Goal: Transaction & Acquisition: Purchase product/service

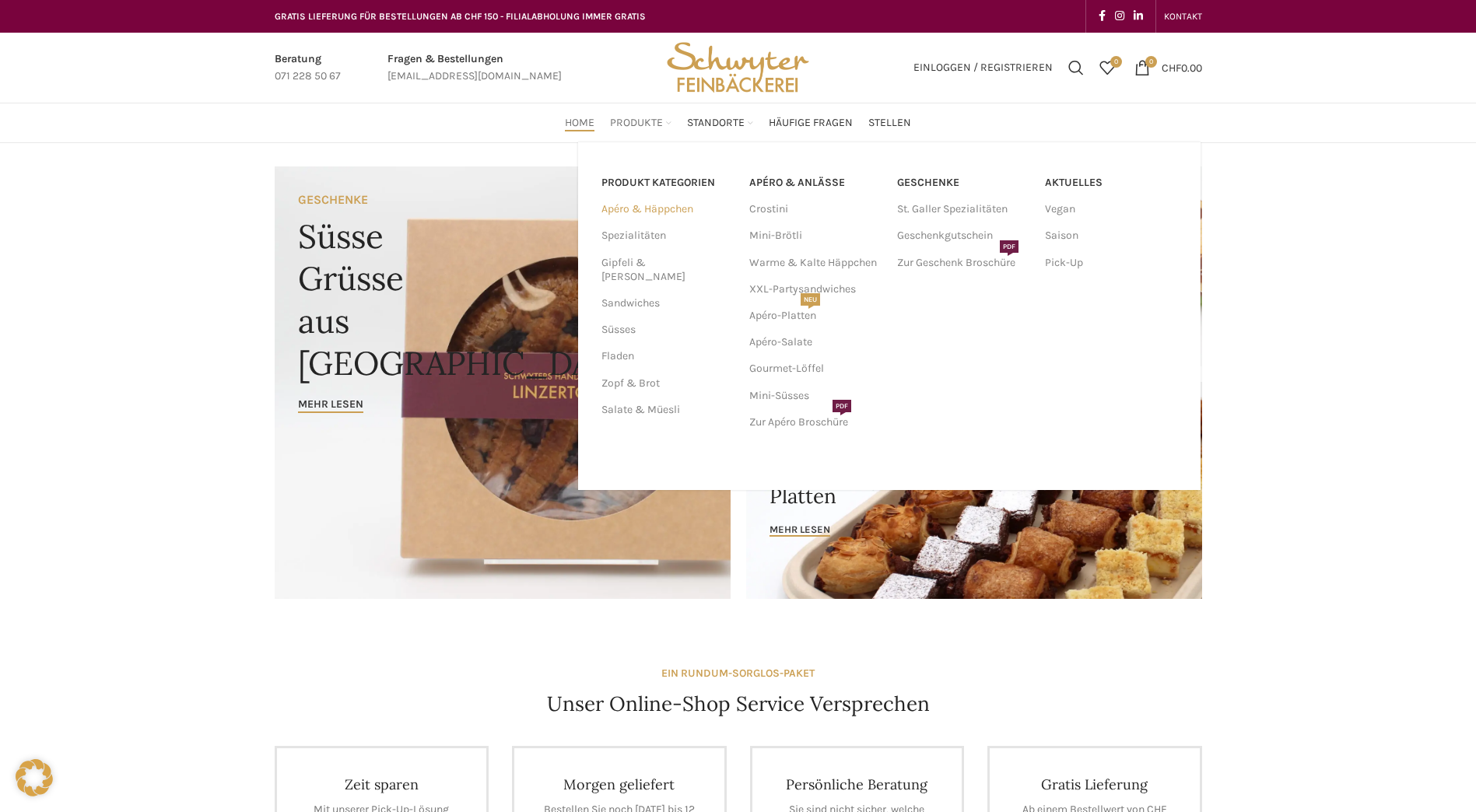
click at [644, 210] on link "Apéro & Häppchen" at bounding box center [666, 210] width 129 height 26
click at [632, 124] on span "Produkte" at bounding box center [637, 123] width 53 height 15
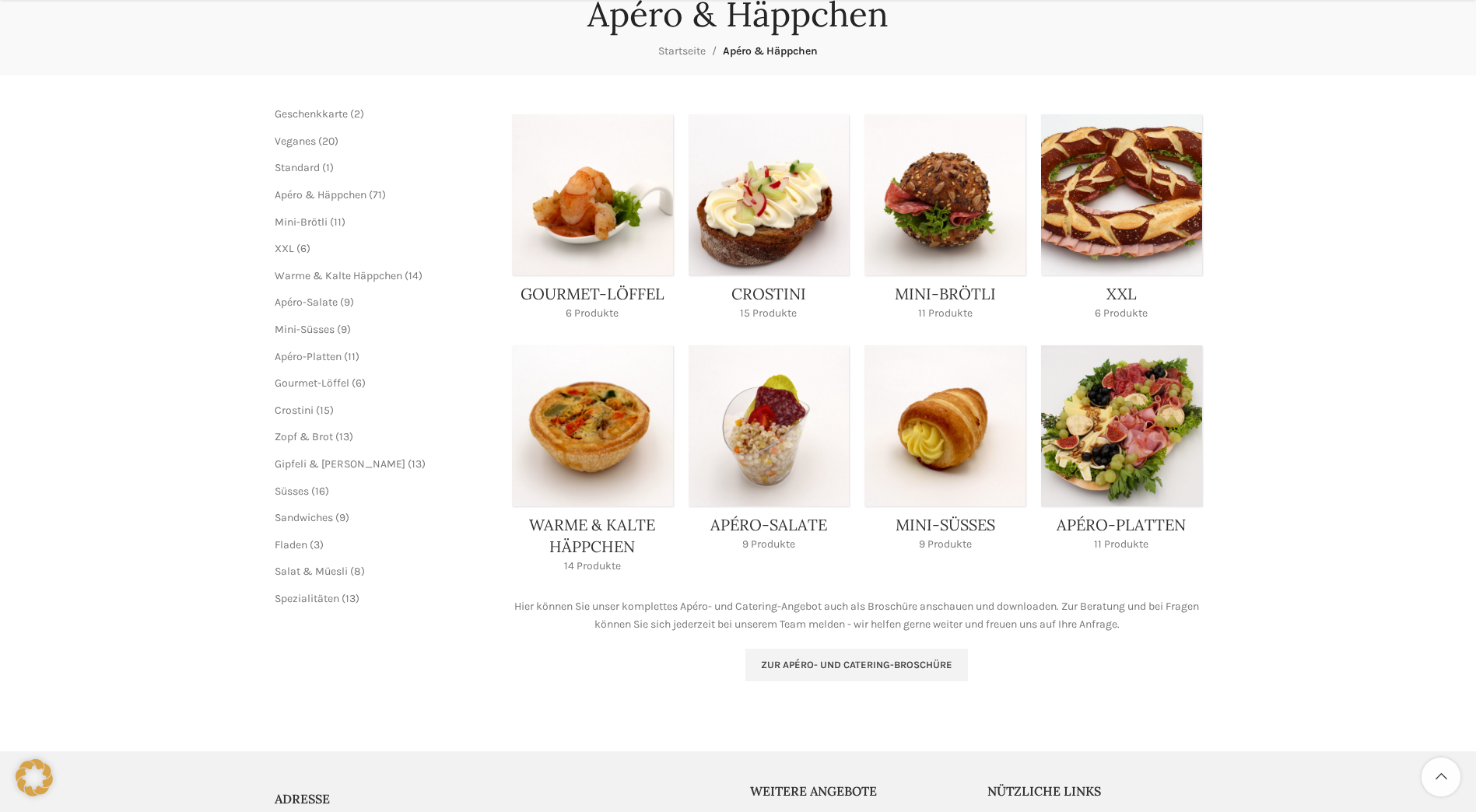
scroll to position [320, 0]
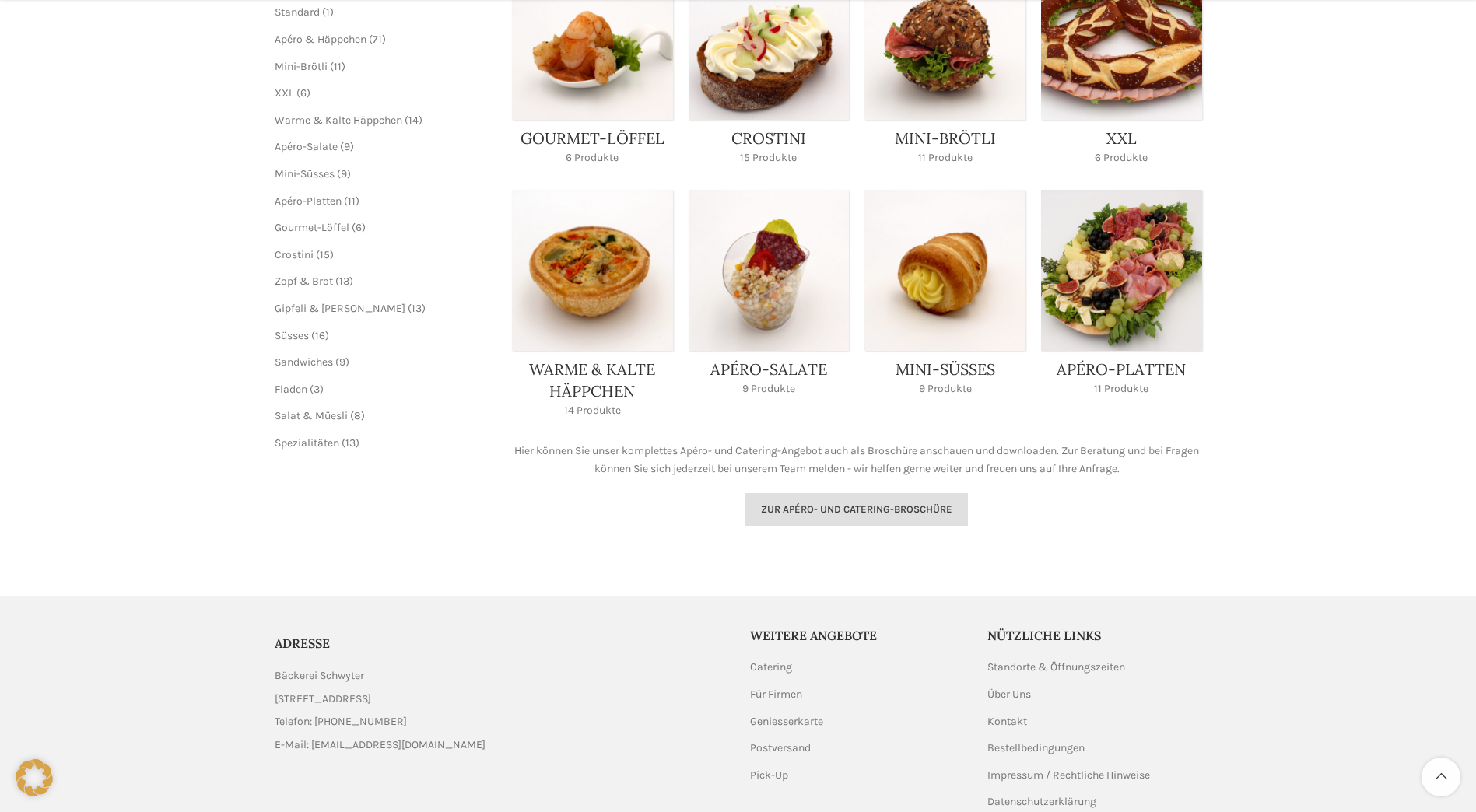
click at [820, 517] on link "Zur Apéro- und Catering-Broschüre" at bounding box center [856, 510] width 223 height 33
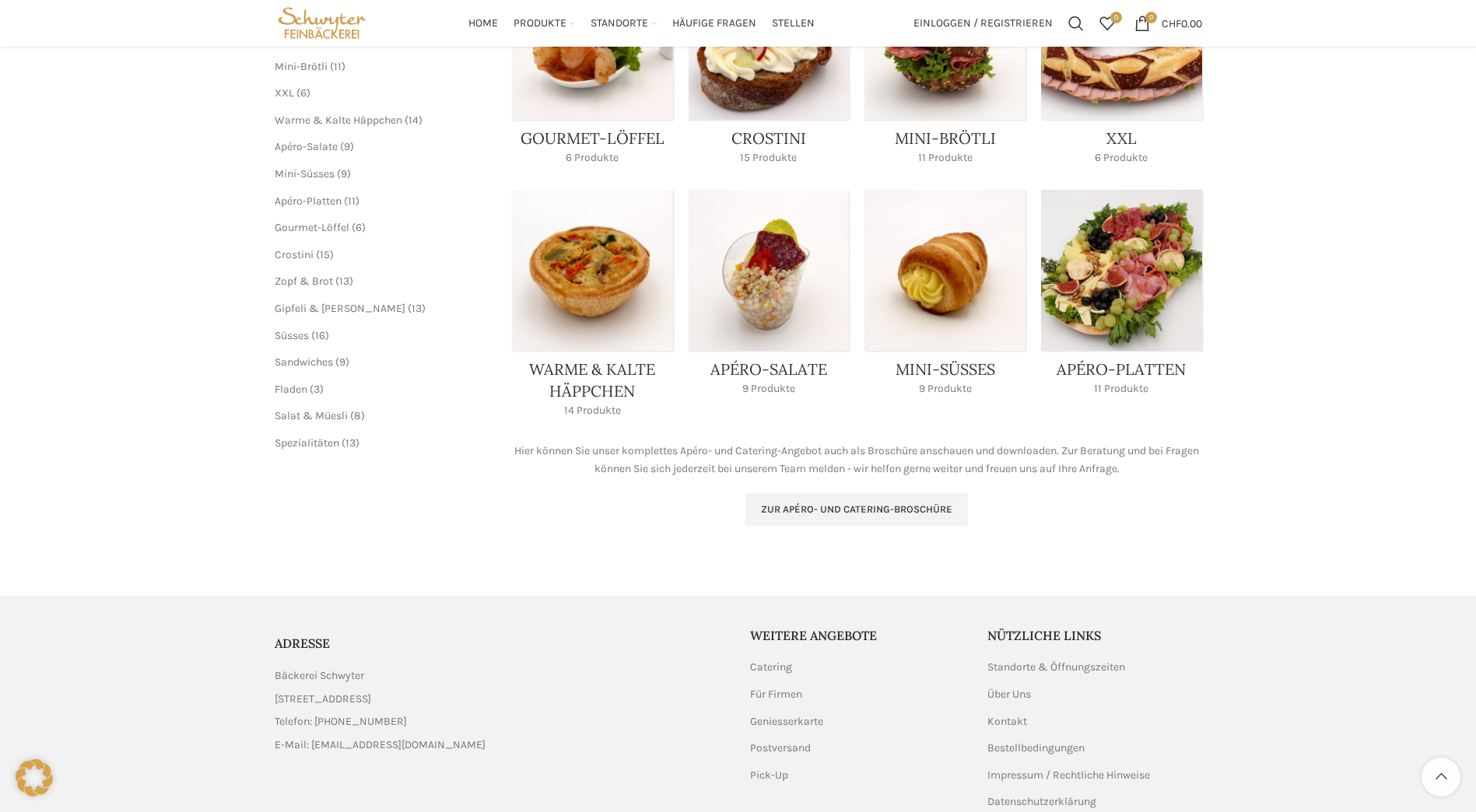
scroll to position [243, 0]
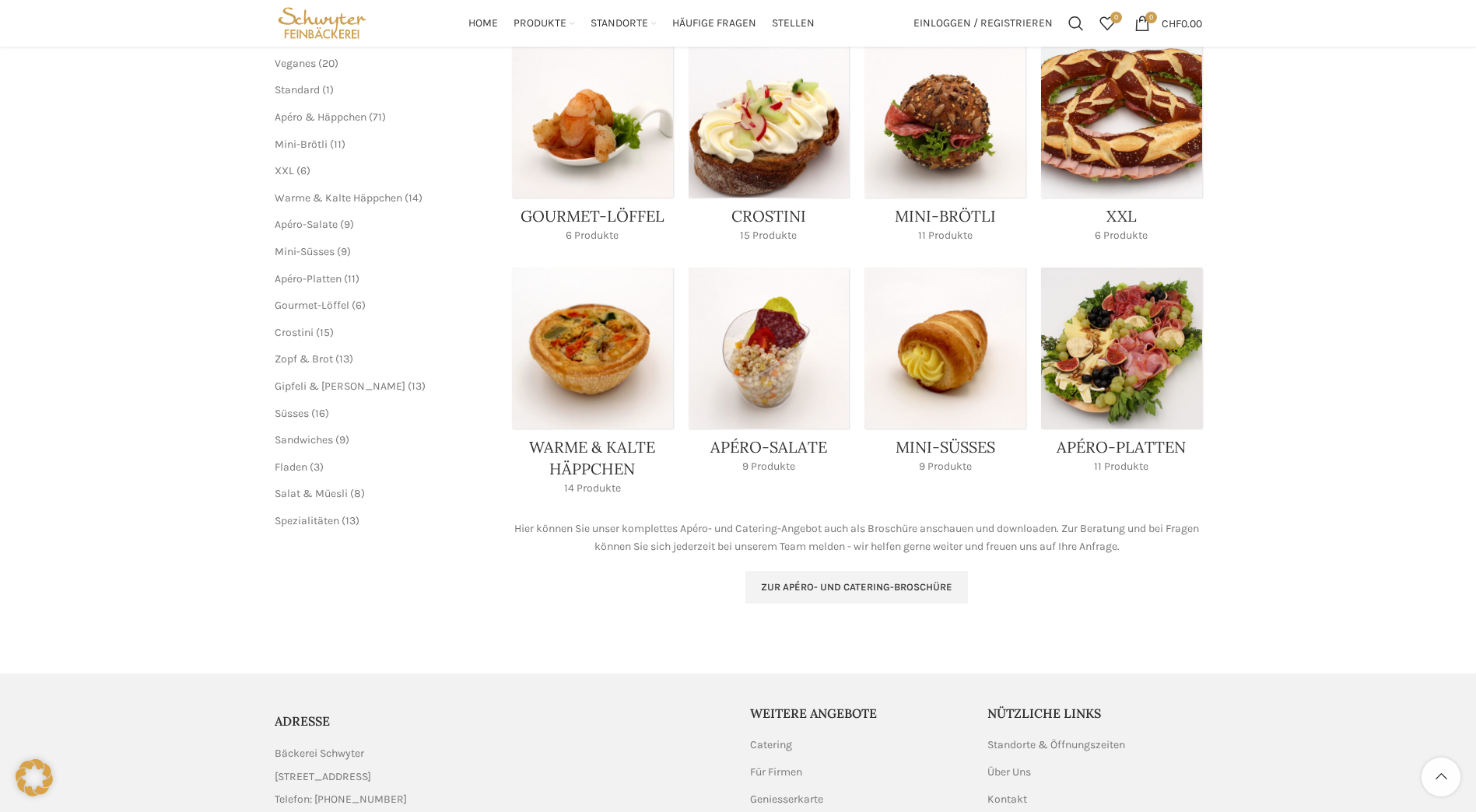
click at [763, 218] on link "Product category crostini" at bounding box center [769, 144] width 161 height 216
click at [766, 220] on link "Product category crostini" at bounding box center [769, 144] width 161 height 216
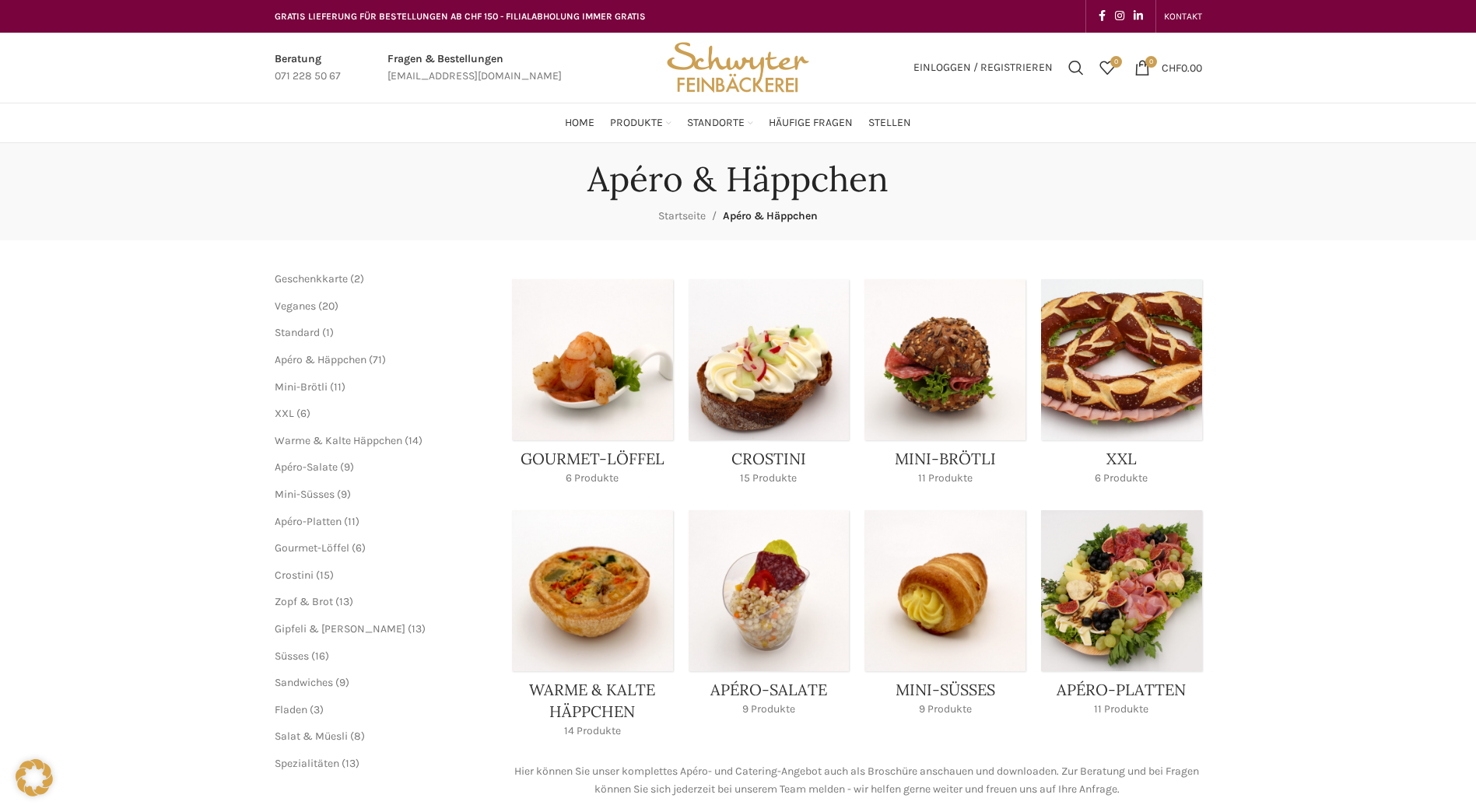
scroll to position [156, 0]
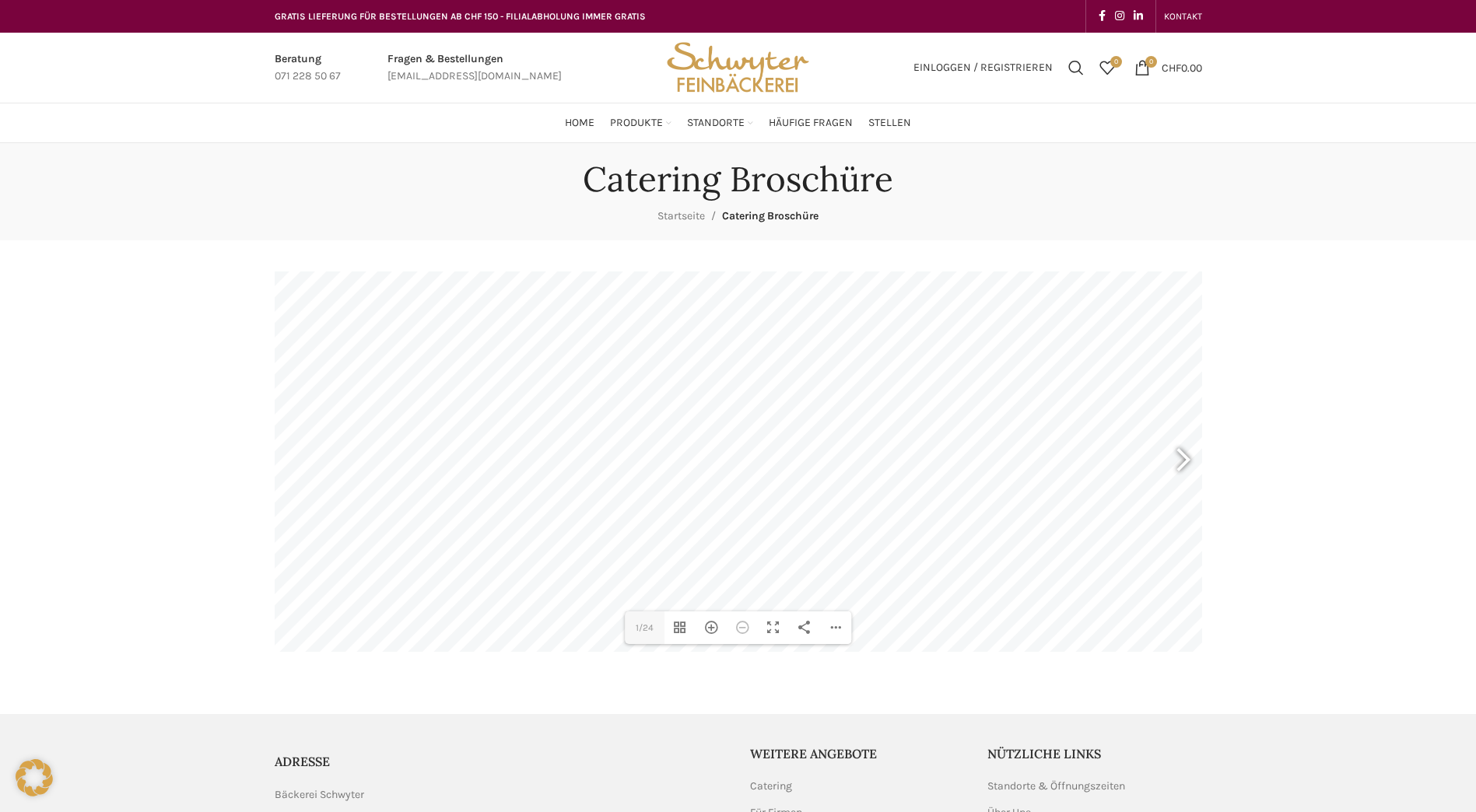
scroll to position [78, 0]
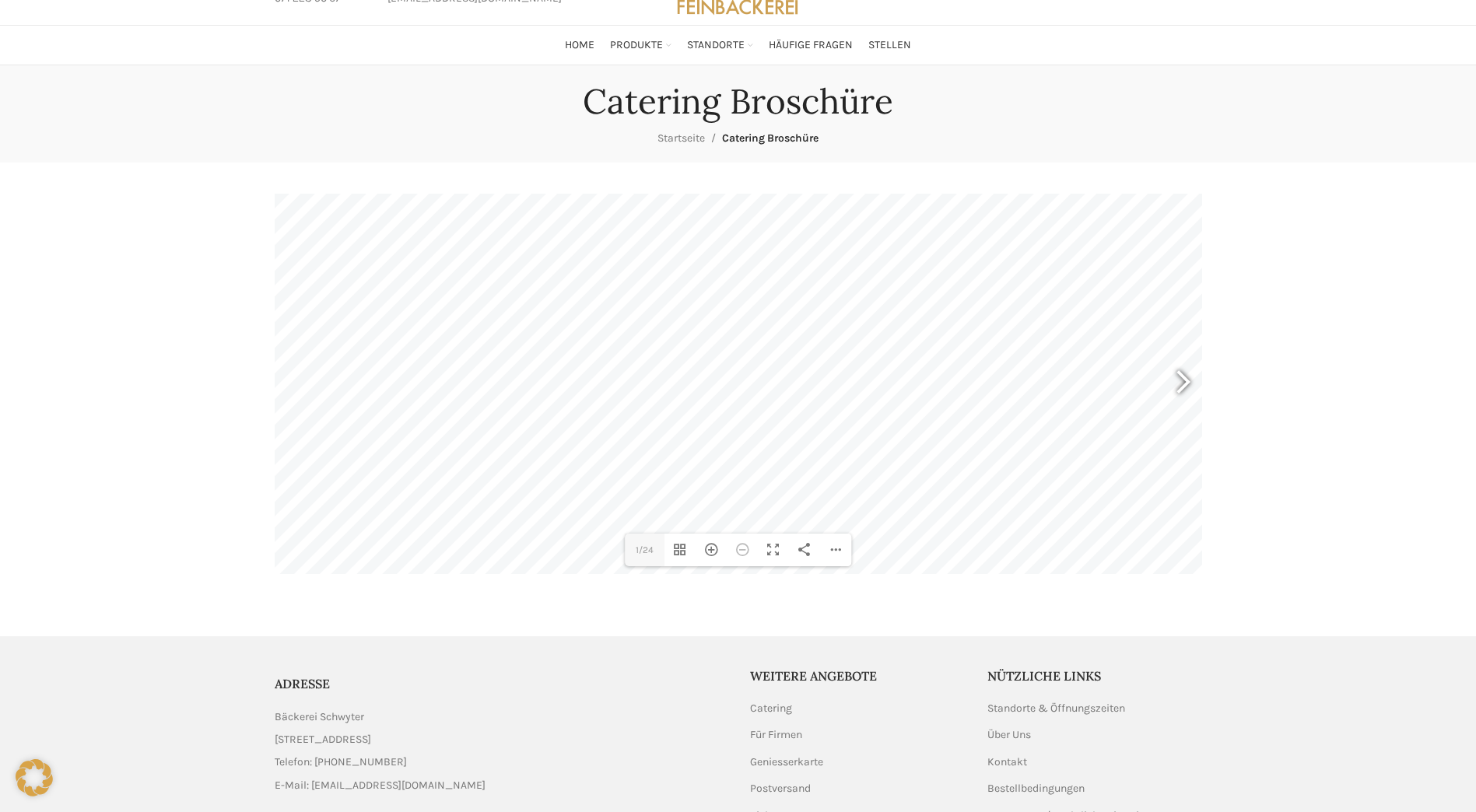
click at [1185, 385] on div at bounding box center [1177, 384] width 36 height 58
click at [291, 380] on div at bounding box center [300, 384] width 36 height 58
type input "3"
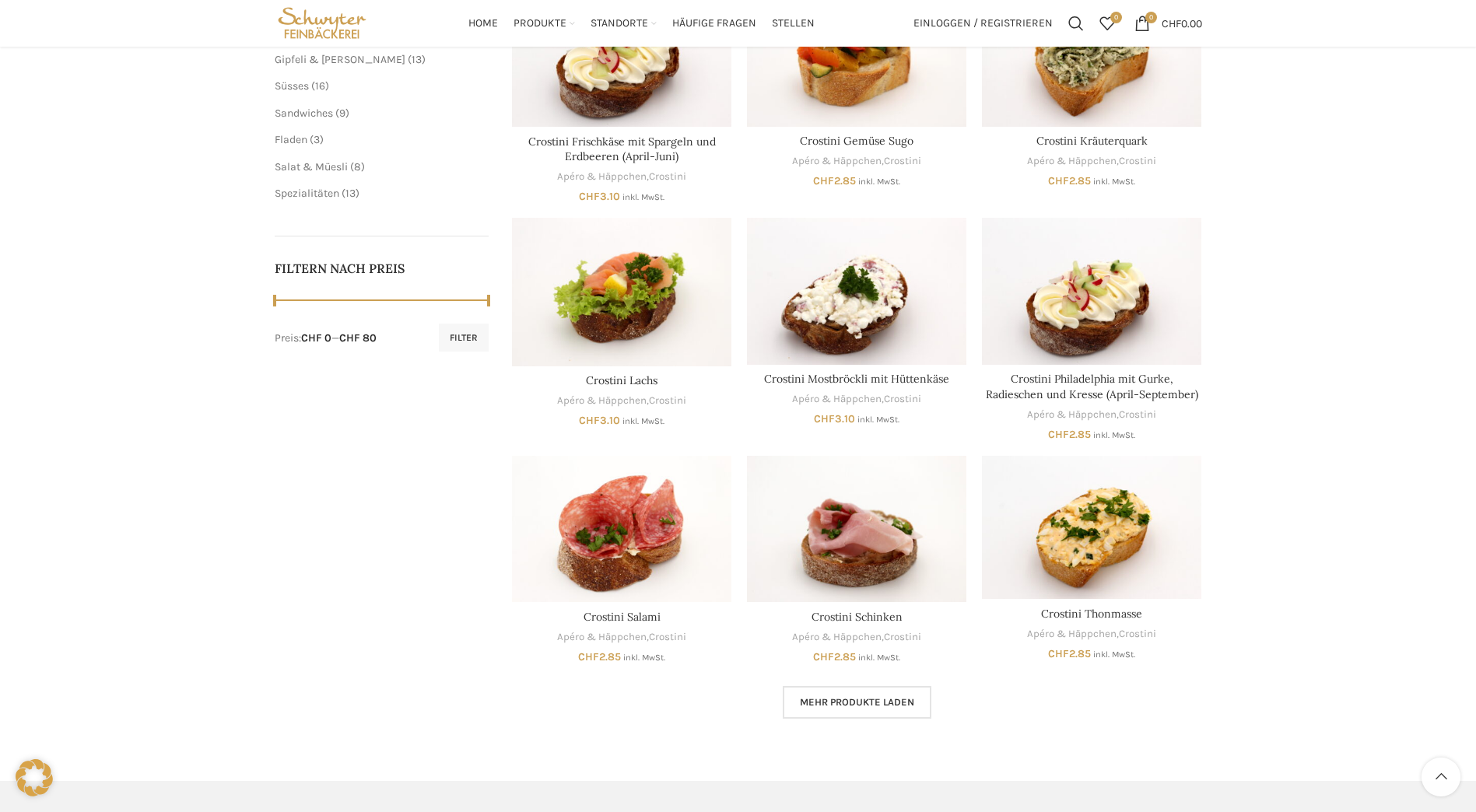
scroll to position [467, 0]
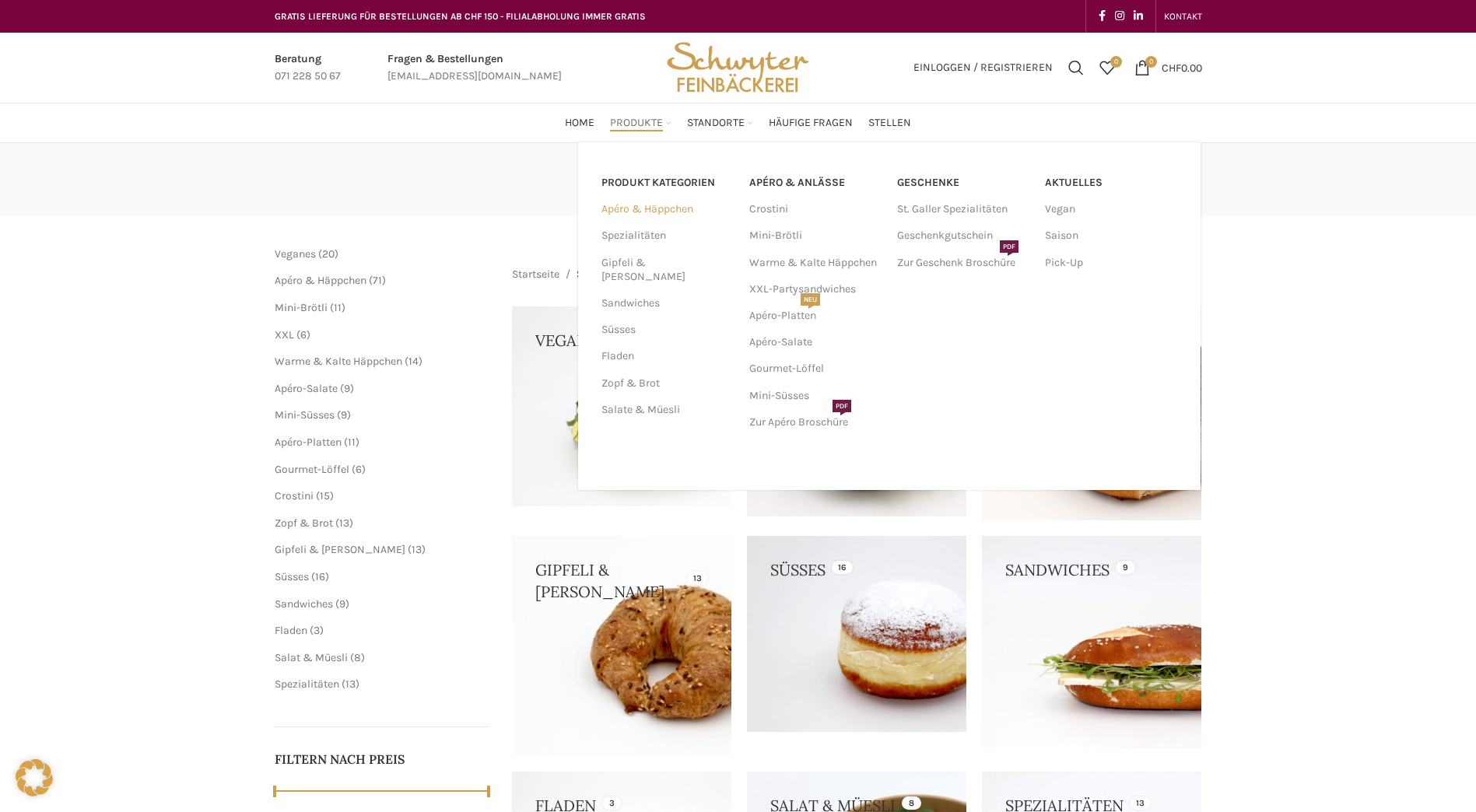
click at [621, 208] on link "Apéro & Häppchen" at bounding box center [666, 210] width 129 height 26
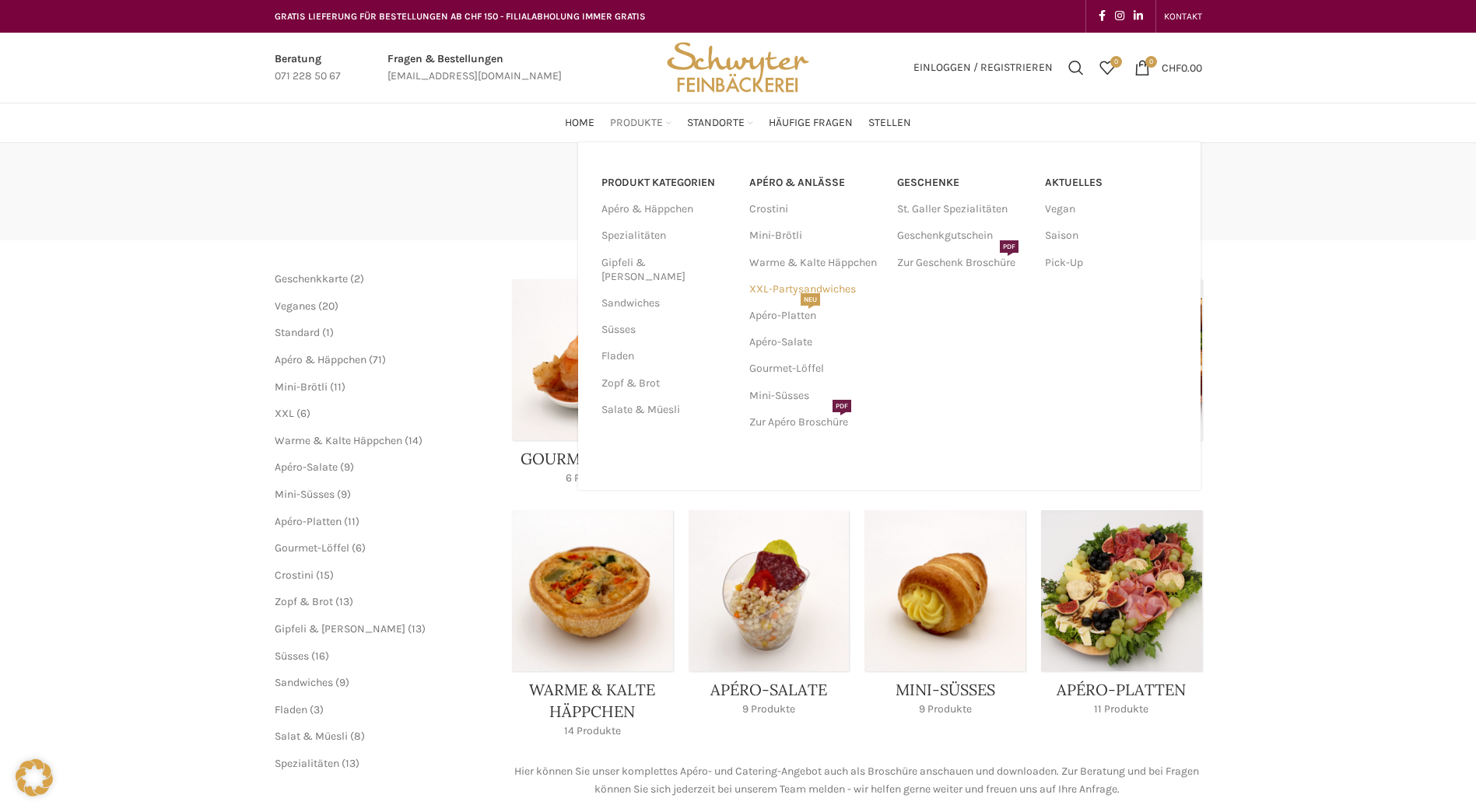
click at [773, 287] on link "XXL-Partysandwiches" at bounding box center [815, 289] width 132 height 26
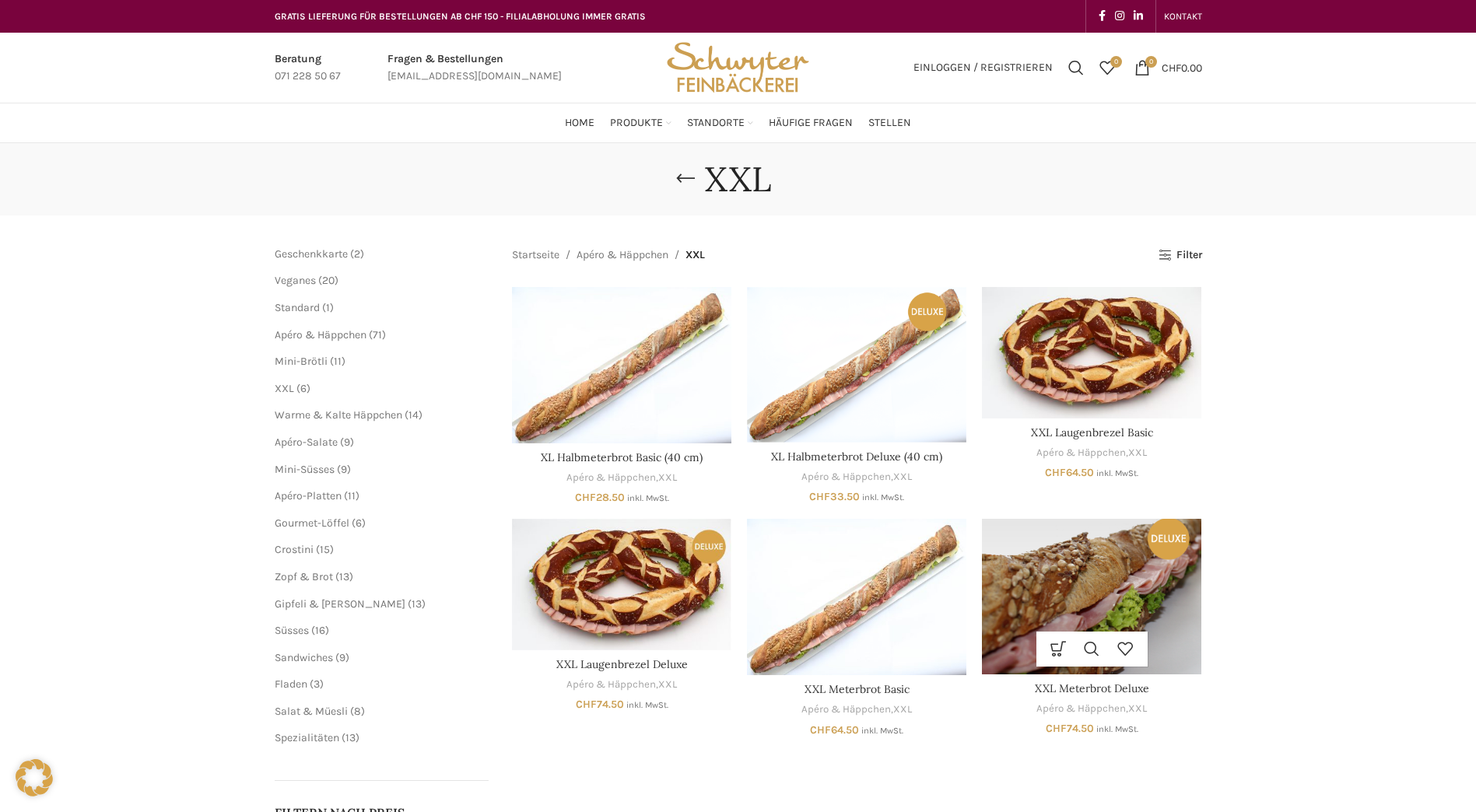
click at [1075, 584] on img "XXL Meterbrot Deluxe" at bounding box center [1092, 596] width 220 height 155
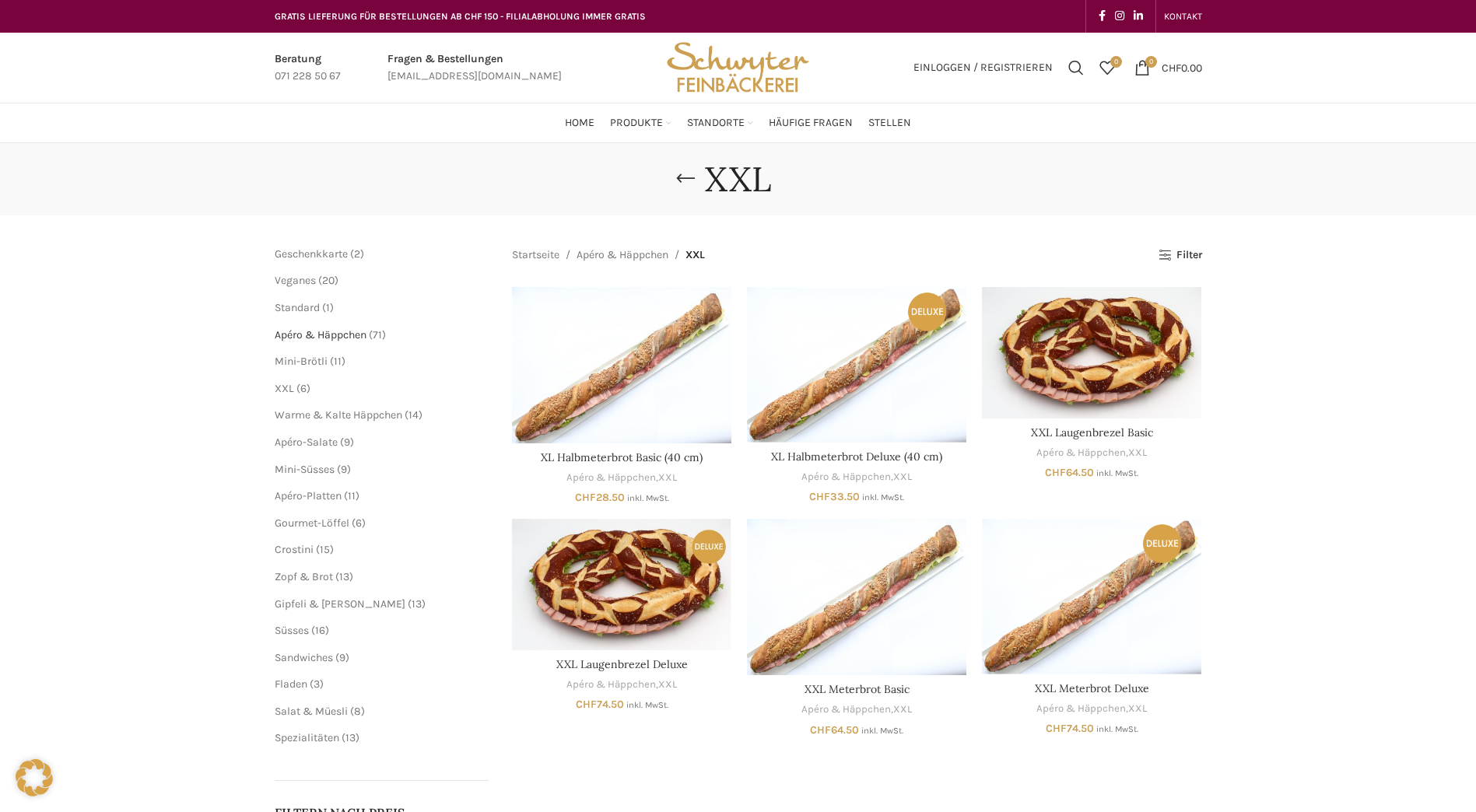
click at [310, 340] on span "Apéro & Häppchen" at bounding box center [320, 334] width 92 height 13
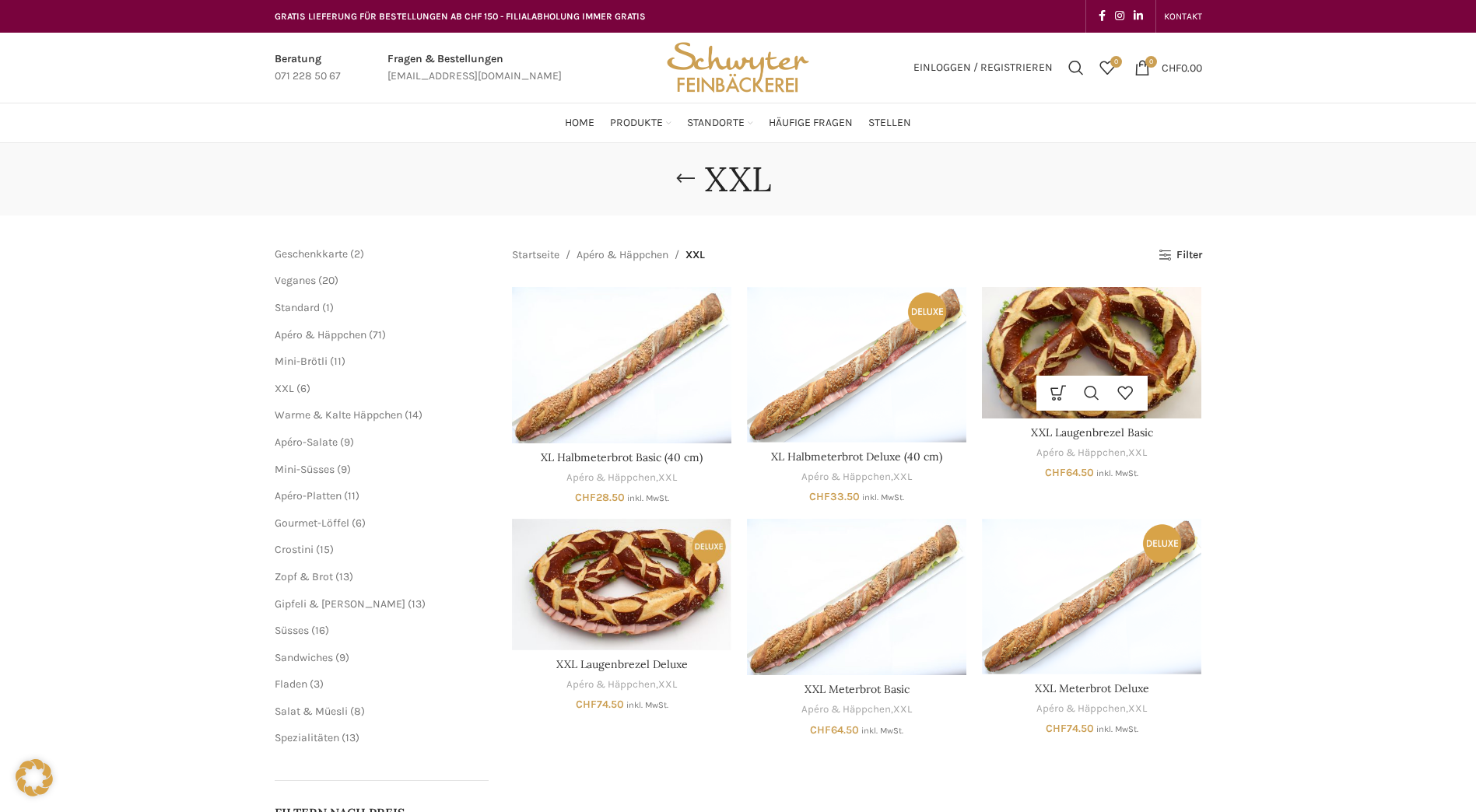
click at [1114, 349] on img "XXL Laugenbrezel Basic" at bounding box center [1092, 352] width 220 height 132
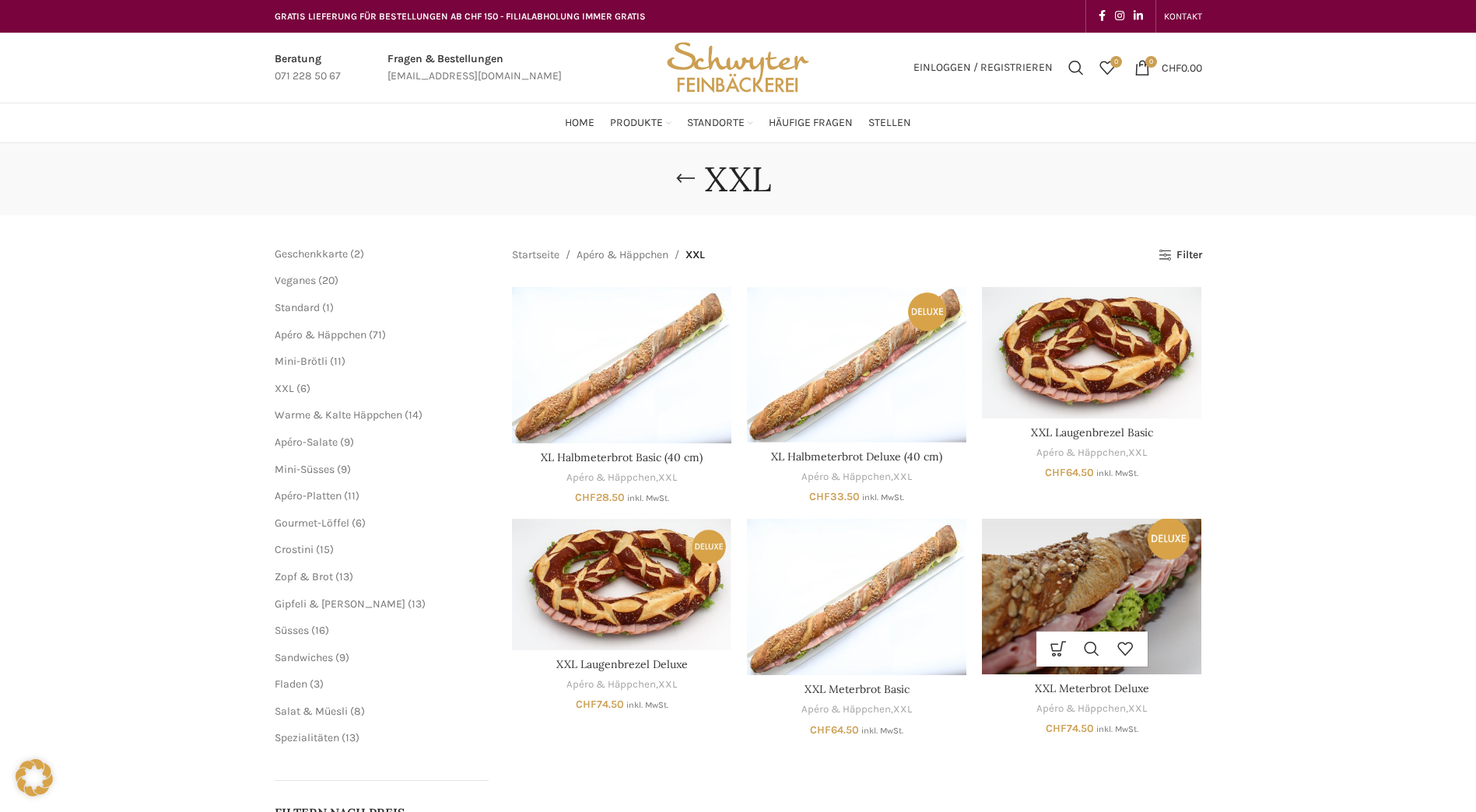
click at [1137, 607] on img "XXL Meterbrot Deluxe" at bounding box center [1092, 596] width 220 height 155
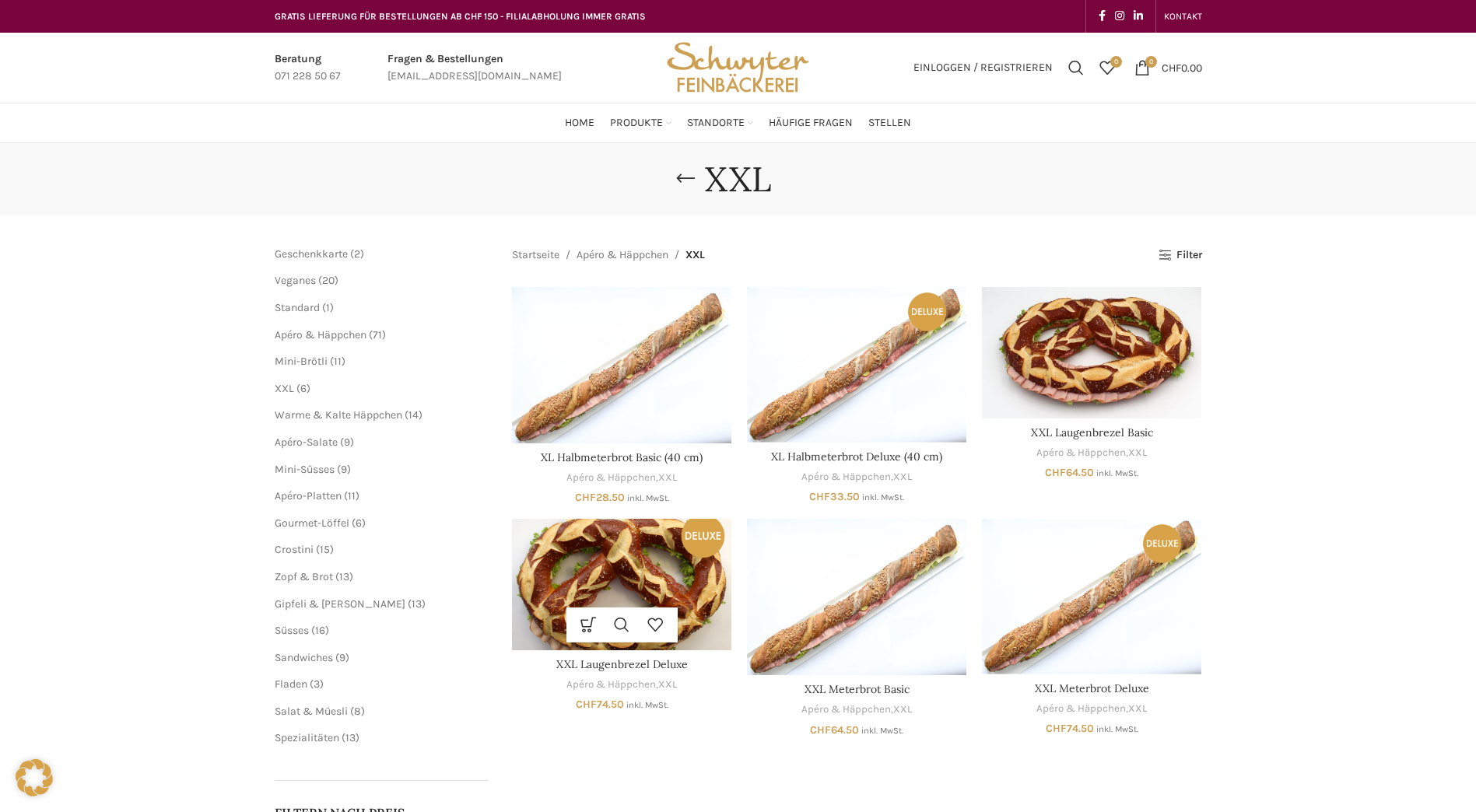
click at [586, 575] on img "XXL Laugenbrezel Deluxe" at bounding box center [622, 584] width 220 height 132
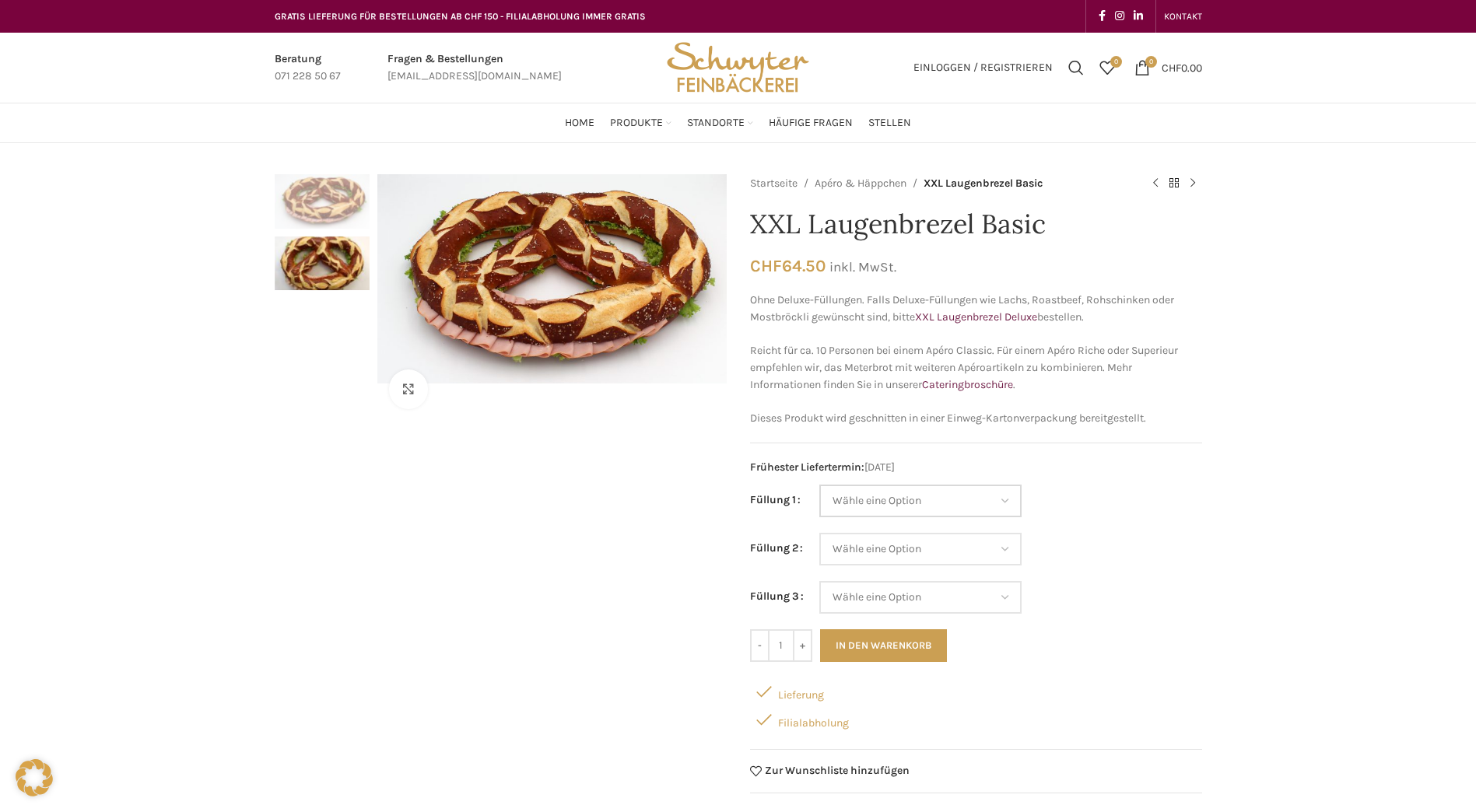
click at [1000, 505] on select "Wähle eine Option Salami Schinken Fleischkäse Trutenschinken Appenzellerkäse Gr…" at bounding box center [920, 501] width 203 height 33
select select "Tomaten-Mozzarella"
click at [819, 485] on select "Wähle eine Option Salami Schinken Fleischkäse Trutenschinken Appenzellerkäse Gr…" at bounding box center [920, 501] width 203 height 33
drag, startPoint x: 1006, startPoint y: 550, endPoint x: 944, endPoint y: 591, distance: 74.3
click at [1006, 550] on select "Wähle eine Option Salami Schinken Fleischkäse Trutenschinken Appenzellerkäse Gr…" at bounding box center [920, 549] width 203 height 33
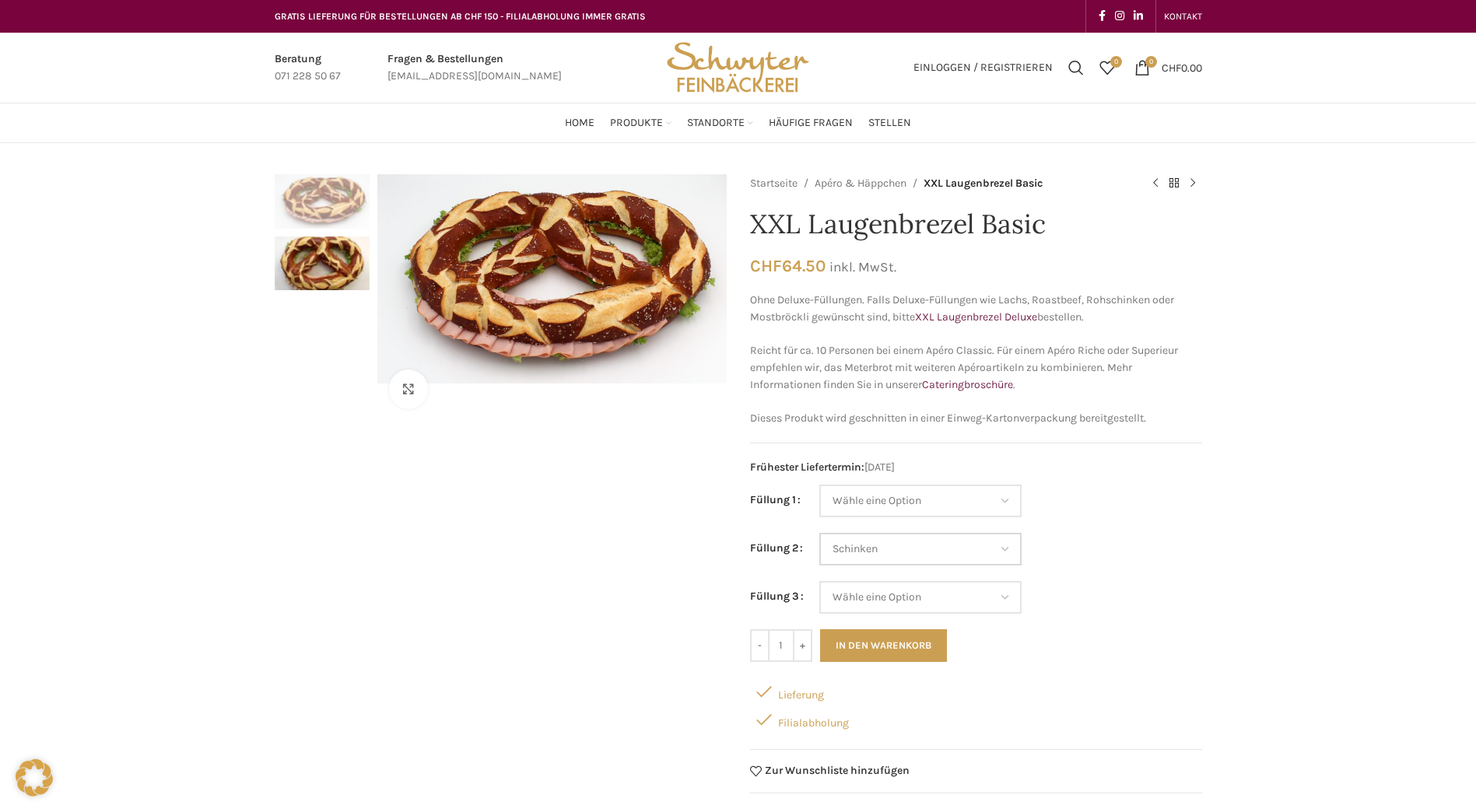
click at [819, 533] on select "Wähle eine Option Salami Schinken Fleischkäse Trutenschinken Appenzellerkäse Gr…" at bounding box center [920, 549] width 203 height 33
select select "Schinken"
click at [1002, 594] on select "Wähle eine Option Salami Schinken Fleischkäse Trutenschinken Appenzellerkäse Gr…" at bounding box center [920, 598] width 203 height 33
select select "Eimasse"
click at [819, 581] on select "Wähle eine Option Salami Schinken Fleischkäse Trutenschinken Appenzellerkäse Gr…" at bounding box center [920, 598] width 203 height 33
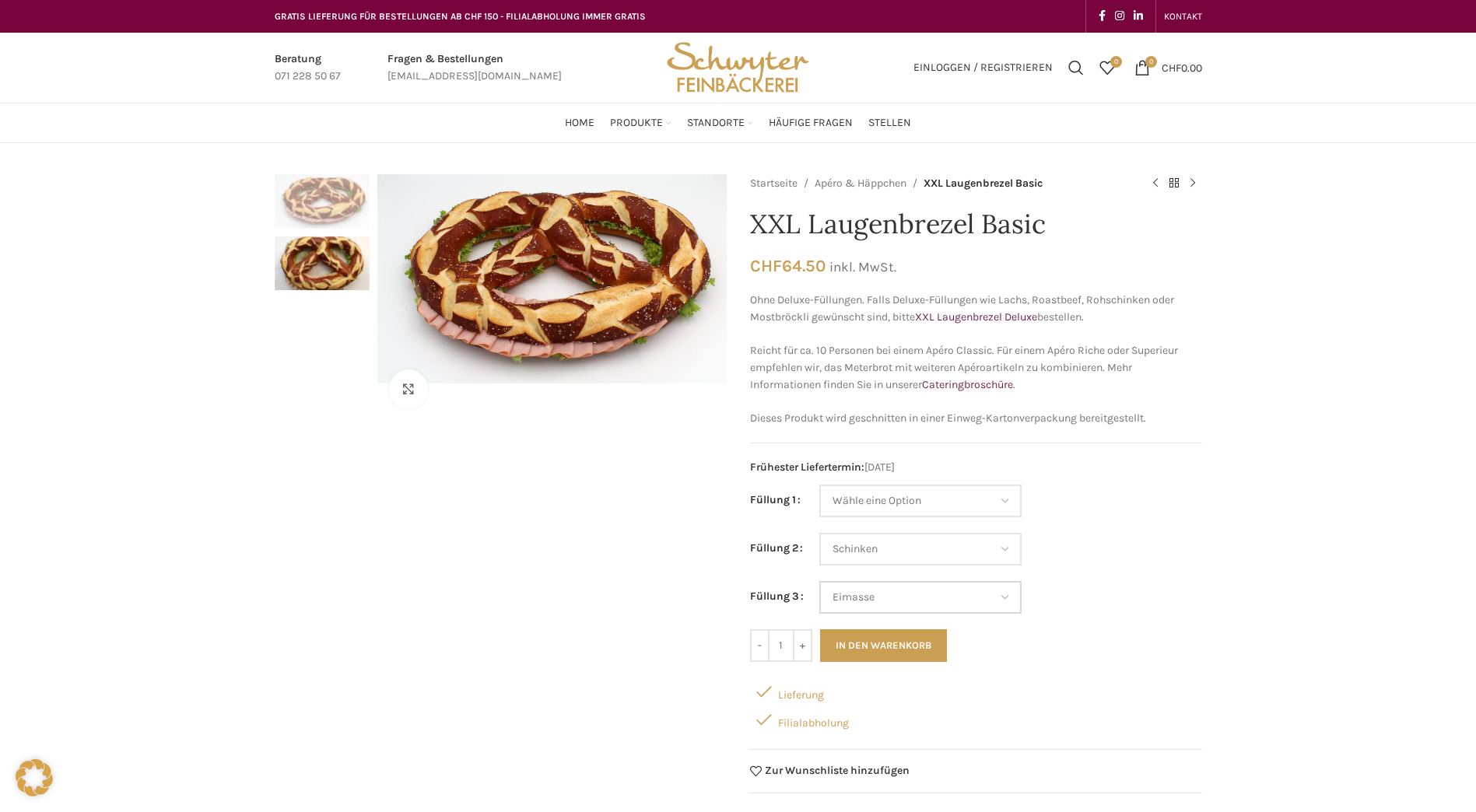
select select "Schinken"
select select "Eimasse"
click at [1004, 594] on select "Wähle eine Option Salami Schinken Fleischkäse Trutenschinken Appenzellerkäse Gr…" at bounding box center [920, 598] width 203 height 33
click at [1374, 524] on div "Klicken um zu vergrössern Startseite Apéro & Häppchen XXL Laugenbrezel Basic XX…" at bounding box center [738, 750] width 1476 height 1151
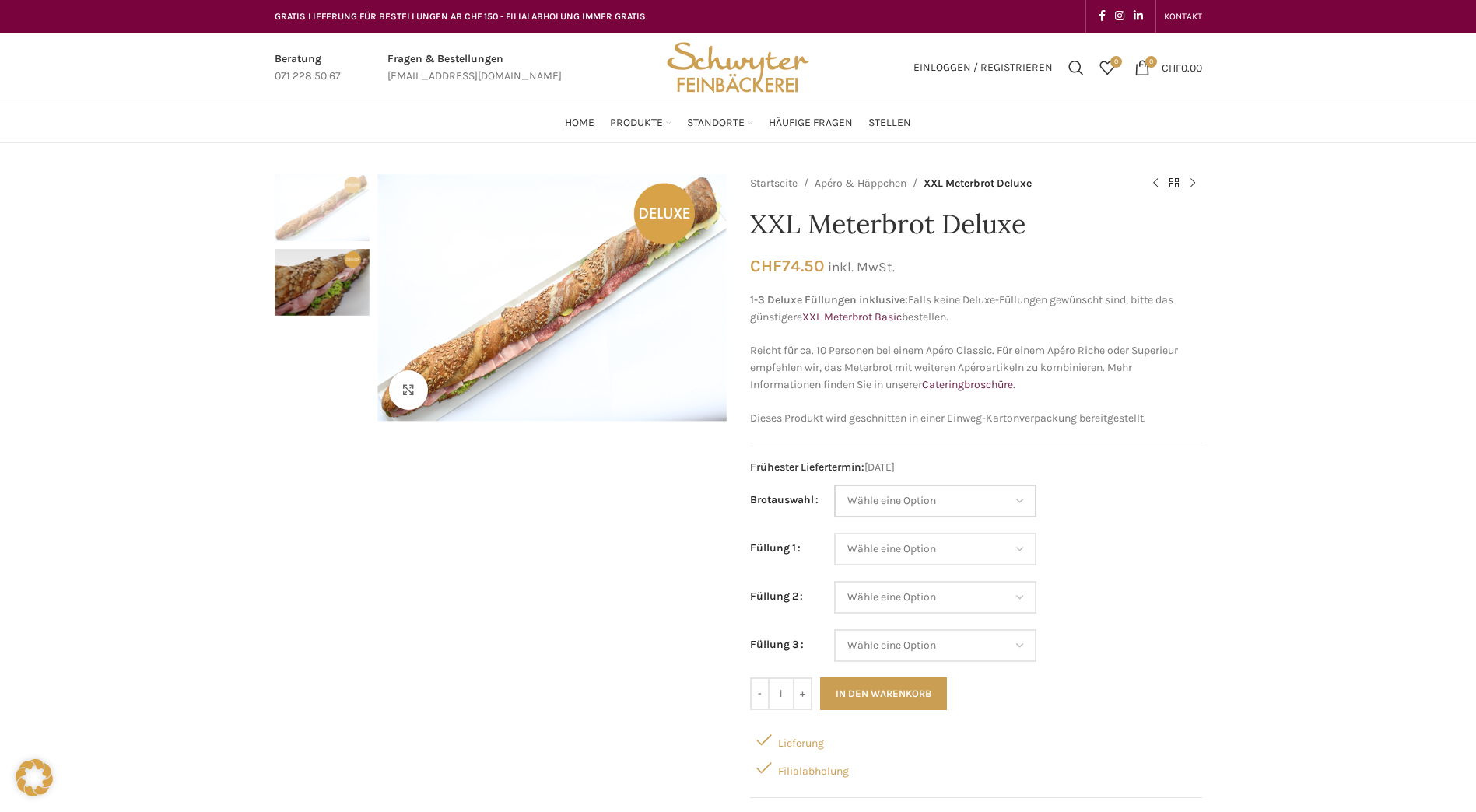
click at [894, 502] on select "Wähle eine Option Baguette Paillasse dunkel Paillasse knusper (Bild) Laugenbagu…" at bounding box center [935, 501] width 203 height 33
drag, startPoint x: 494, startPoint y: 641, endPoint x: 405, endPoint y: 555, distance: 123.8
click at [494, 637] on div "Klicken um zu vergrössern" at bounding box center [500, 542] width 452 height 734
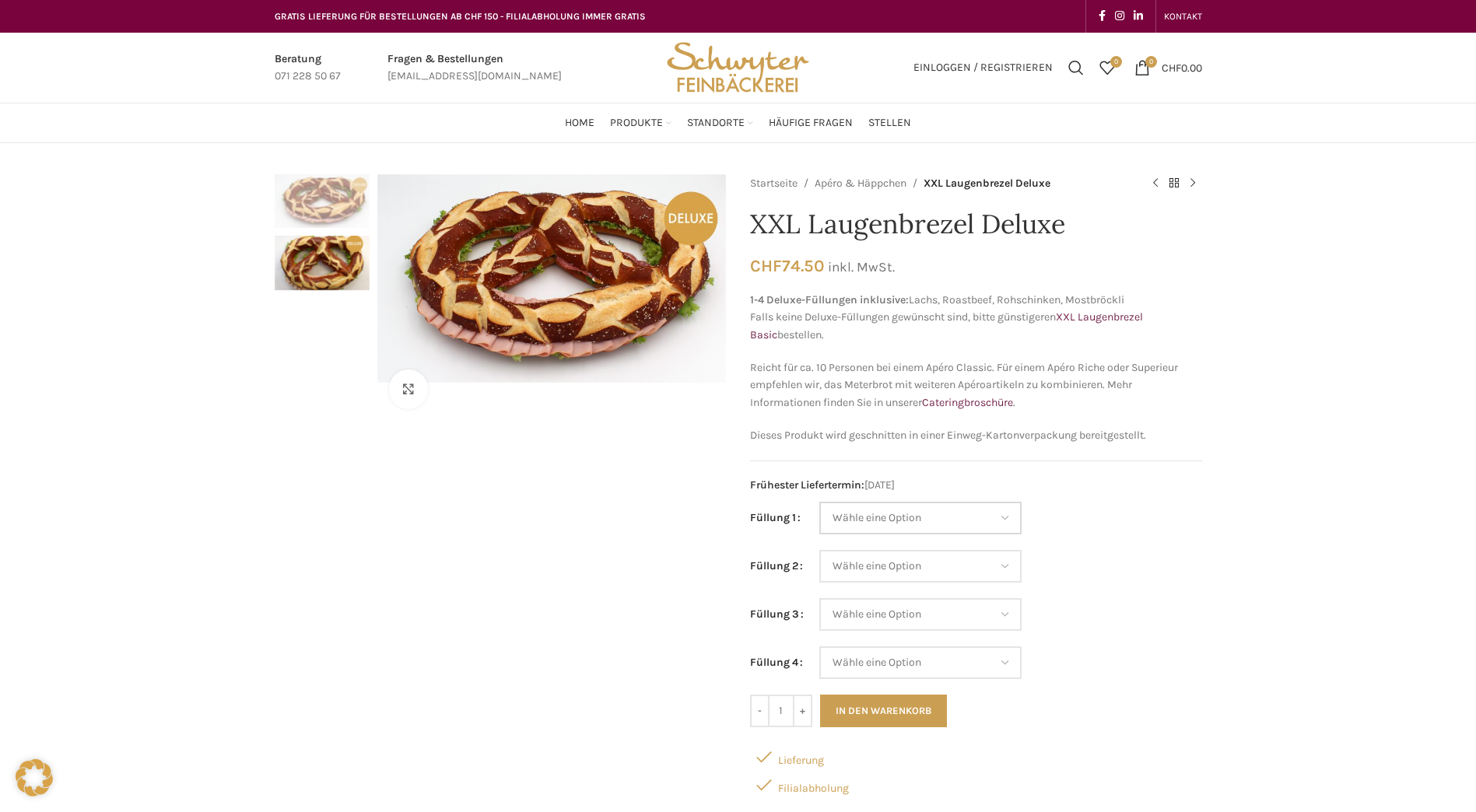
click at [1001, 519] on select "Wähle eine Option Lachs (Deluxe) Roastbeef (Deluxe) Rohschinken (Deluxe) Mostbr…" at bounding box center [920, 518] width 203 height 33
click at [819, 502] on select "Wähle eine Option Lachs (Deluxe) Roastbeef (Deluxe) Rohschinken (Deluxe) Mostbr…" at bounding box center [920, 518] width 203 height 33
select select "Lachs (Deluxe)"
click at [1001, 569] on select "Wähle eine Option Lachs (Deluxe) Roastbeef (Deluxe) Rohschinken (Deluxe) Mostbr…" at bounding box center [920, 567] width 203 height 33
select select "Roastbeef (Deluxe)"
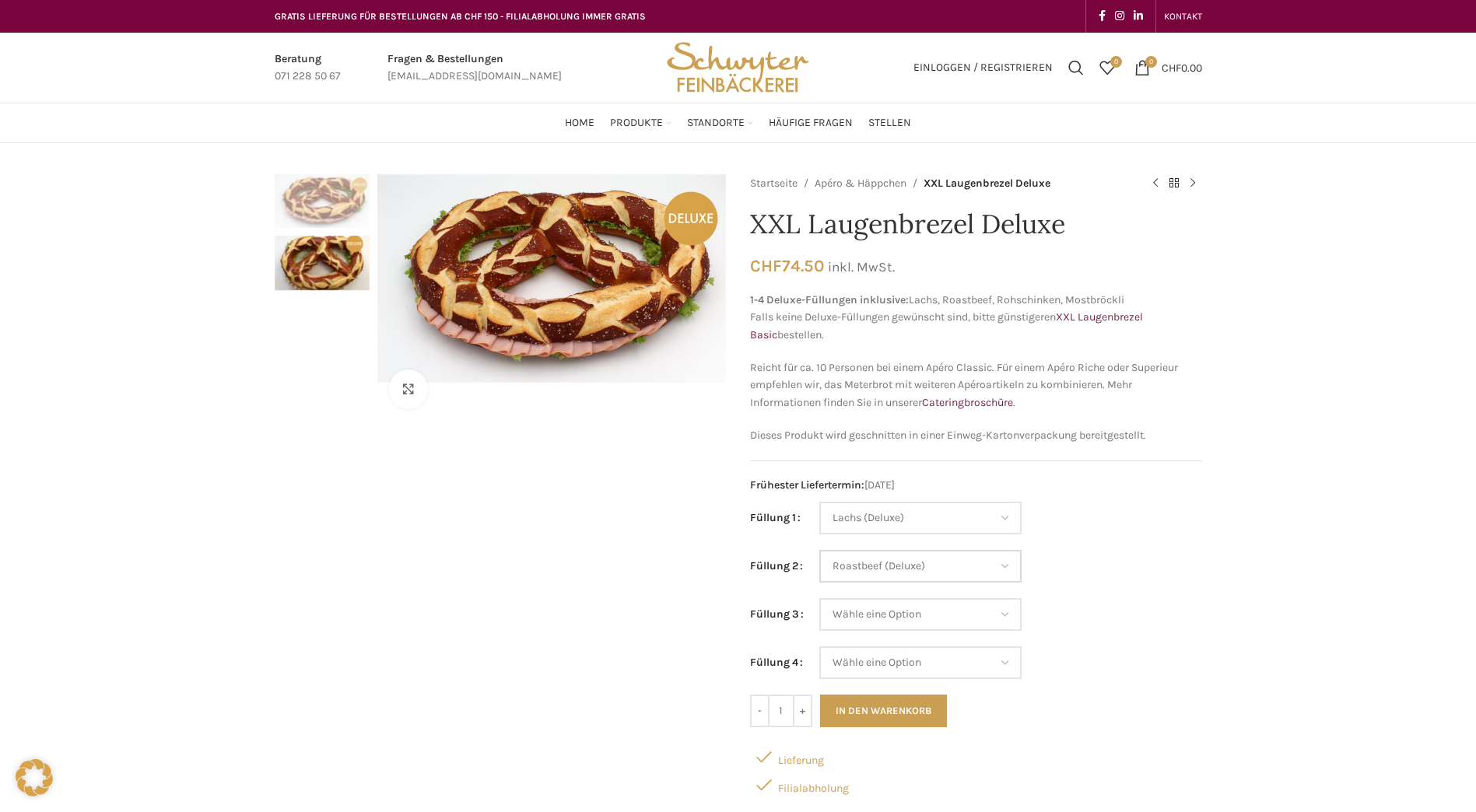
click at [819, 550] on select "Wähle eine Option Lachs (Deluxe) Roastbeef (Deluxe) Rohschinken (Deluxe) Mostbr…" at bounding box center [920, 567] width 203 height 33
select select "Lachs (Deluxe)"
select select "Roastbeef (Deluxe)"
click at [1012, 614] on select "Wähle eine Option Lachs (Deluxe) Roastbeef (Deluxe) Rohschinken (Deluxe) Mostbr…" at bounding box center [920, 615] width 203 height 33
select select "Tomaten-Mozzarella"
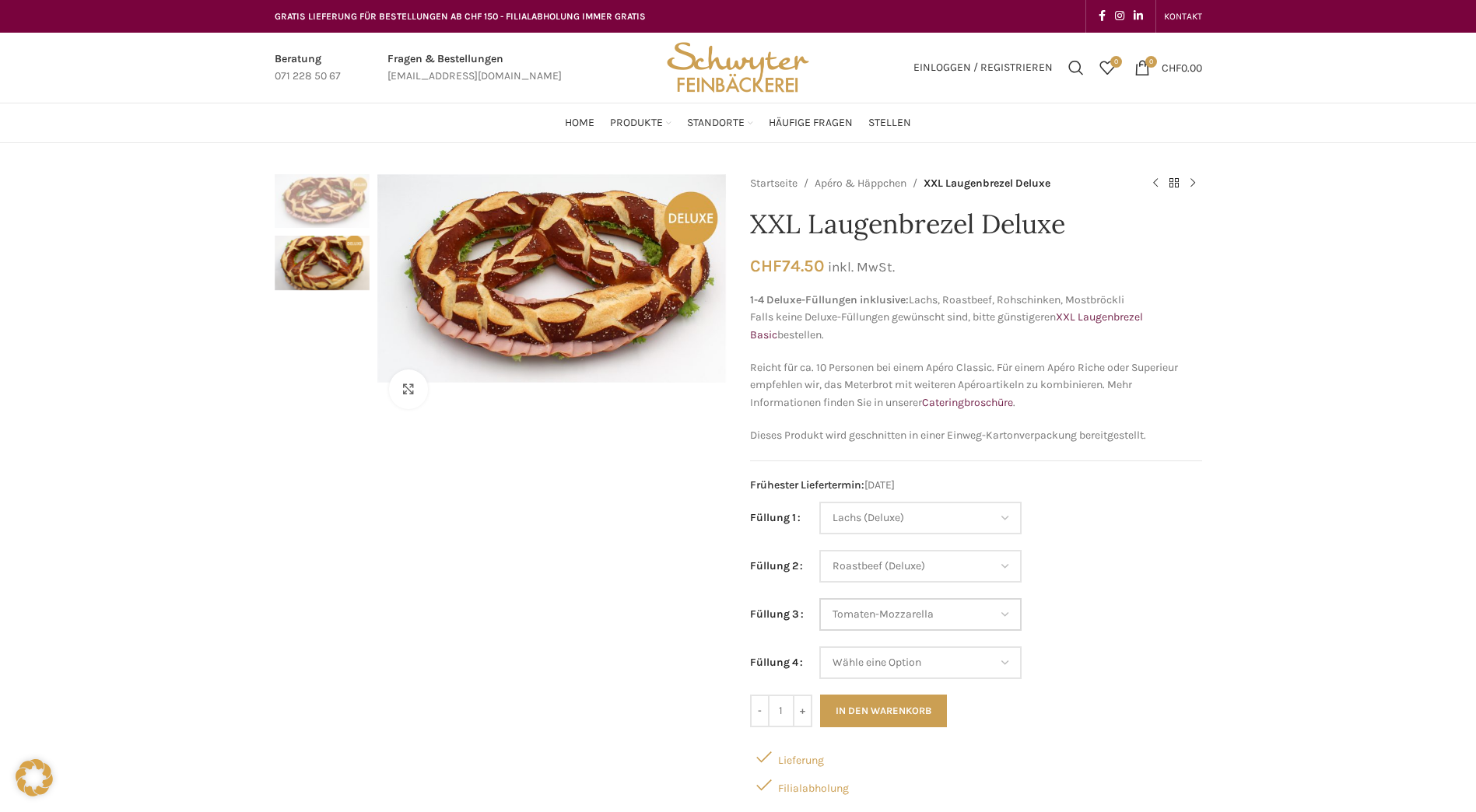
click at [819, 598] on select "Wähle eine Option Lachs (Deluxe) Roastbeef (Deluxe) Rohschinken (Deluxe) Mostbr…" at bounding box center [920, 615] width 203 height 33
select select "Lachs (Deluxe)"
select select "Roastbeef (Deluxe)"
select select "Tomaten-Mozzarella"
click at [1005, 665] on select "Wähle eine Option Lachs (Deluxe) Roastbeef (Deluxe) Rohschinken (Deluxe) Mostbr…" at bounding box center [920, 663] width 203 height 33
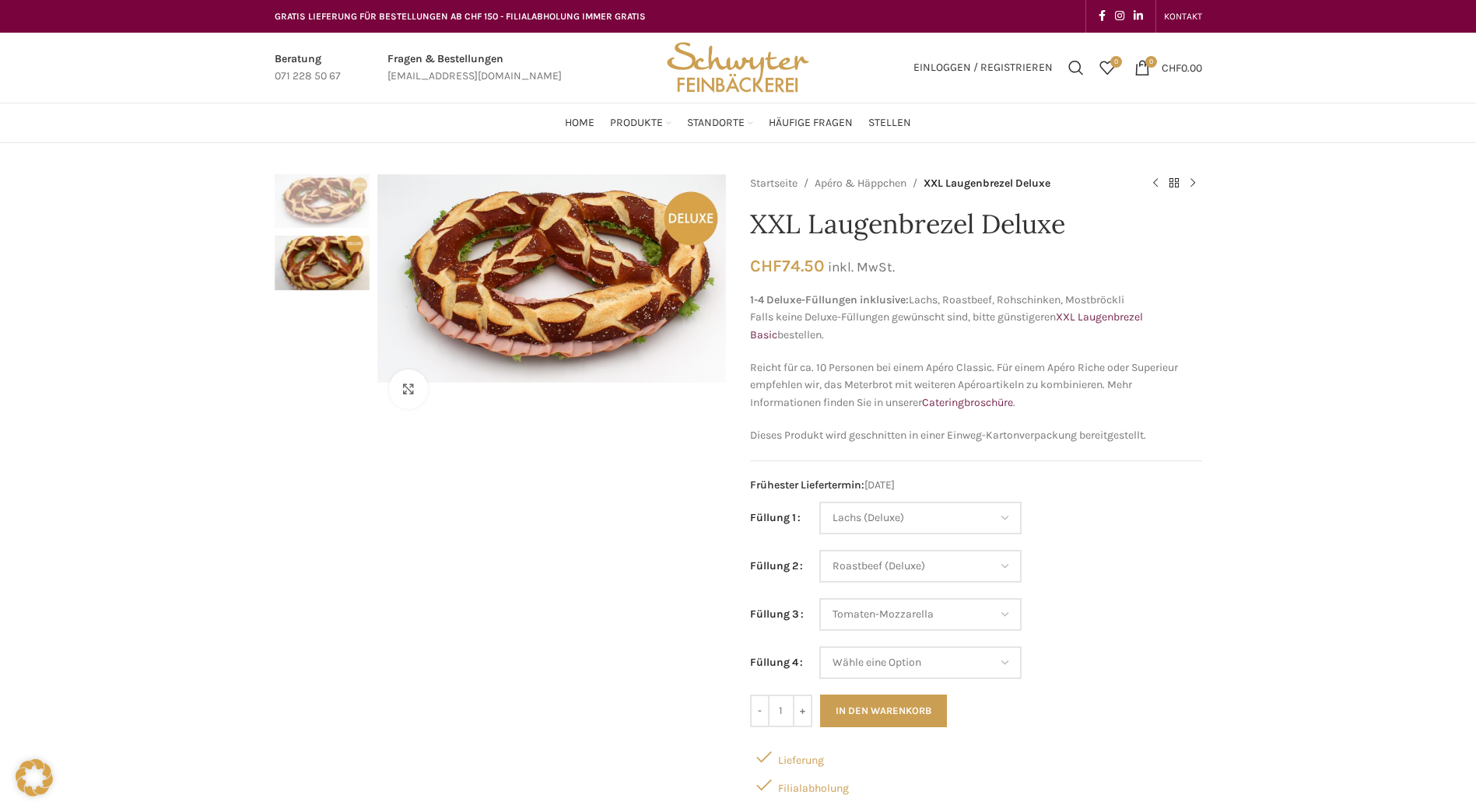
click at [577, 593] on div "Klicken um zu vergrössern" at bounding box center [500, 549] width 452 height 750
click at [1003, 662] on select "Wähle eine Option Lachs (Deluxe) Roastbeef (Deluxe) Rohschinken (Deluxe) Mostbr…" at bounding box center [920, 663] width 203 height 33
select select "Eimasse"
click at [819, 647] on select "Wähle eine Option Lachs (Deluxe) Roastbeef (Deluxe) Rohschinken (Deluxe) Mostbr…" at bounding box center [920, 663] width 203 height 33
select select "Lachs (Deluxe)"
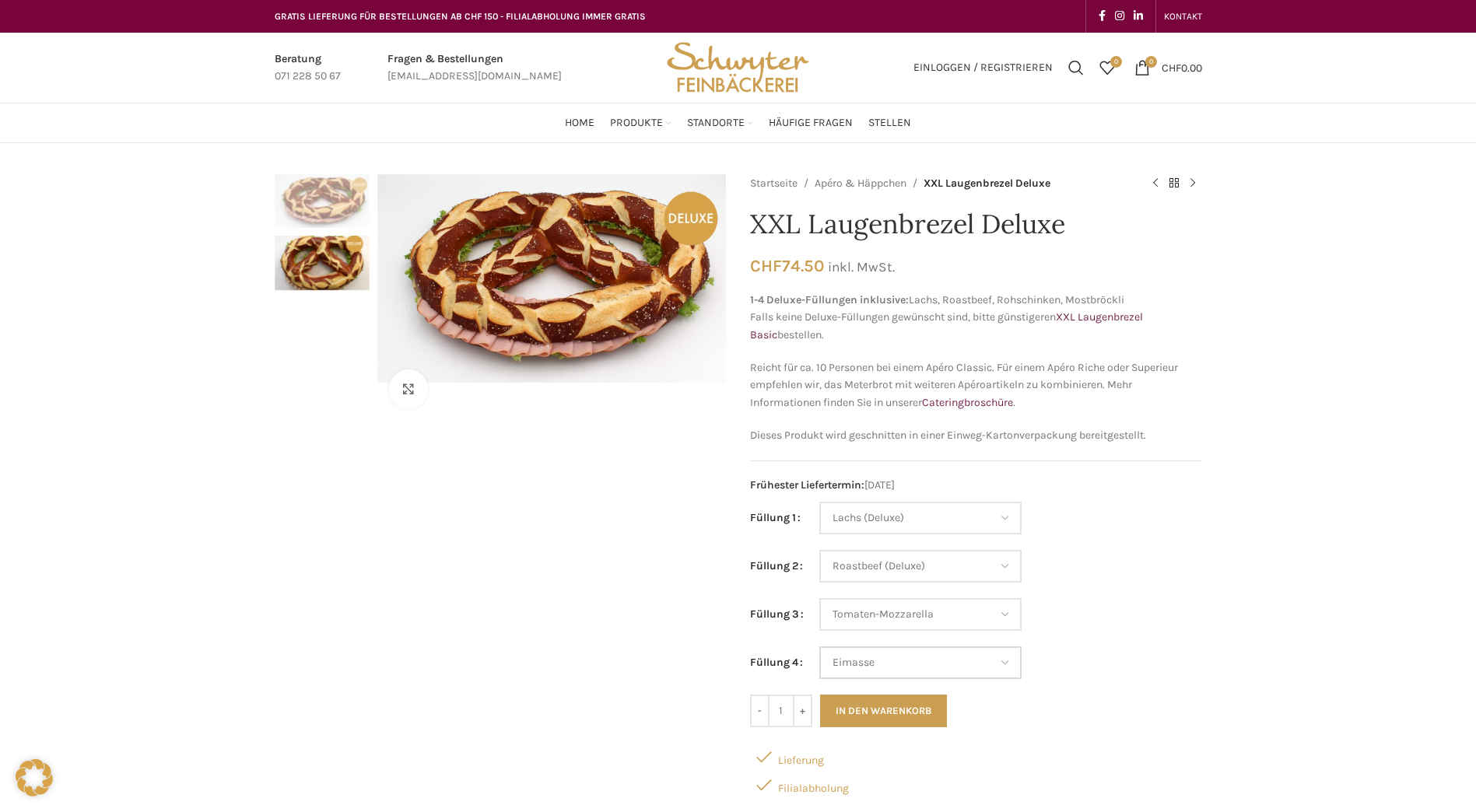
select select "Roastbeef (Deluxe)"
select select "Tomaten-Mozzarella"
select select "Eimasse"
